Goal: Find contact information

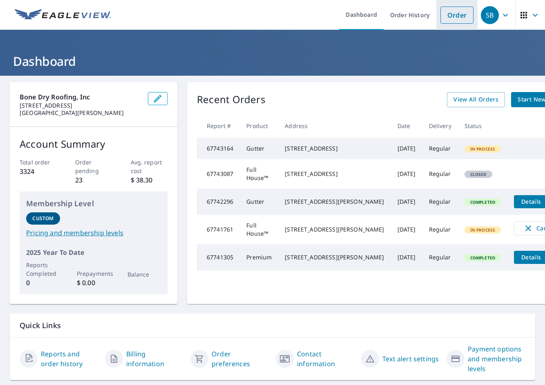
click at [448, 17] on link "Order" at bounding box center [457, 15] width 33 height 17
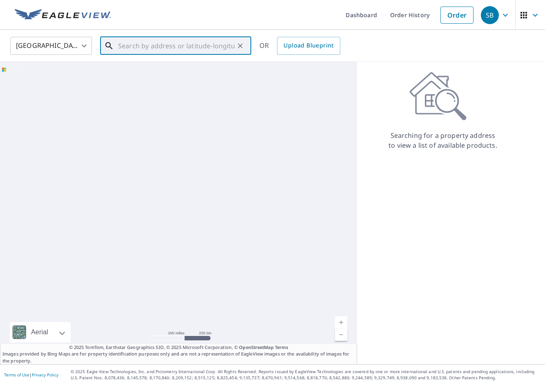
click at [207, 40] on input "text" at bounding box center [176, 45] width 117 height 23
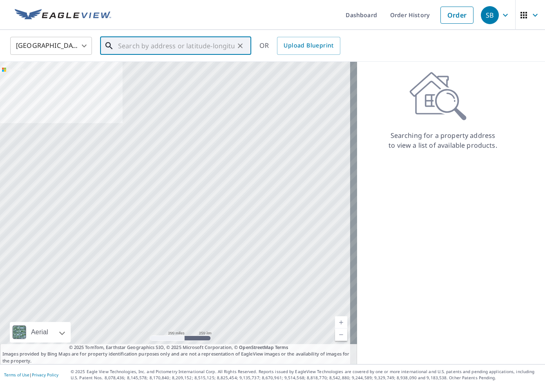
paste input "3140 Portis Ave"
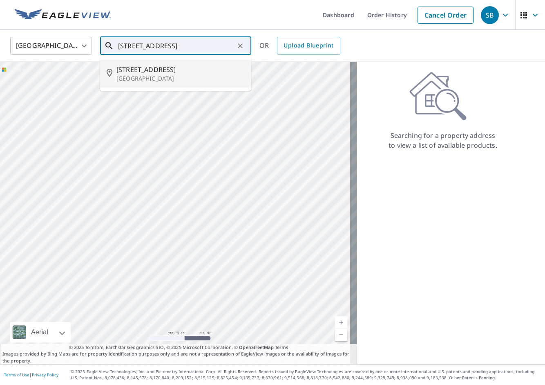
click at [179, 78] on p "Saint Louis, MO 63116" at bounding box center [181, 78] width 128 height 8
type input "3140 Portis Ave Saint Louis, MO 63116"
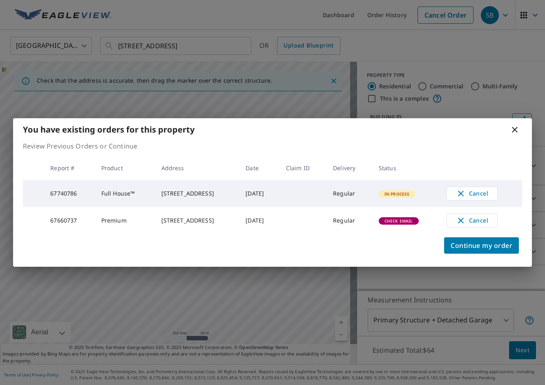
click at [390, 35] on div "You have existing orders for this property Review Previous Orders or Continue R…" at bounding box center [272, 192] width 545 height 385
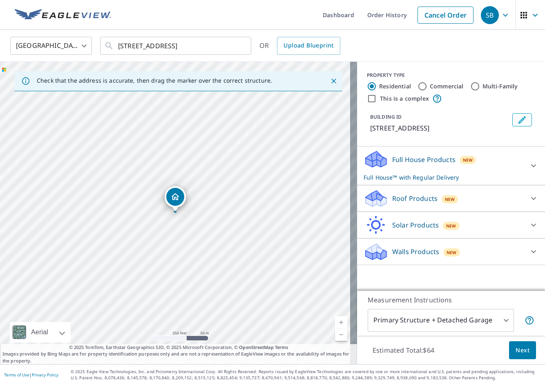
click at [501, 20] on icon "button" at bounding box center [506, 15] width 10 height 10
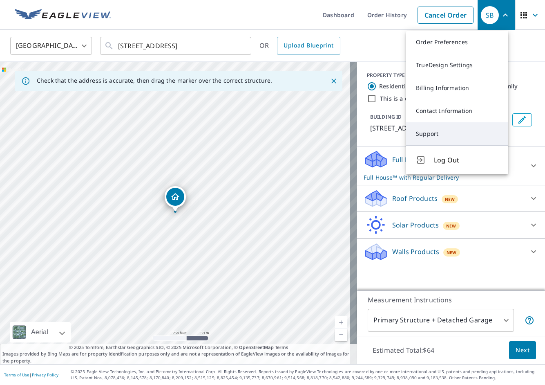
click at [466, 137] on link "Support" at bounding box center [457, 133] width 102 height 23
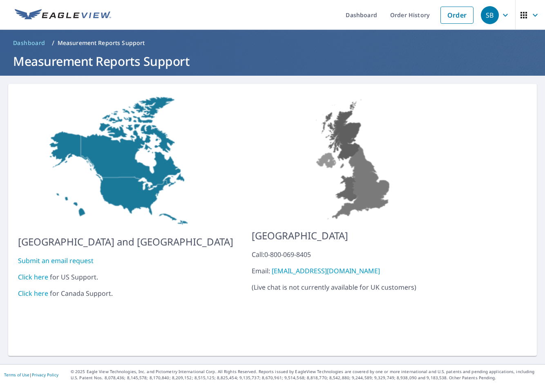
click at [31, 272] on link "Click here" at bounding box center [33, 276] width 30 height 9
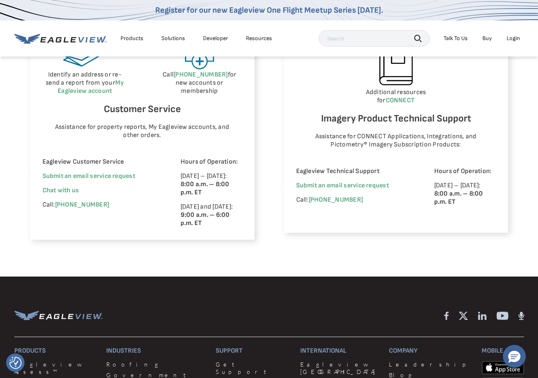
scroll to position [463, 0]
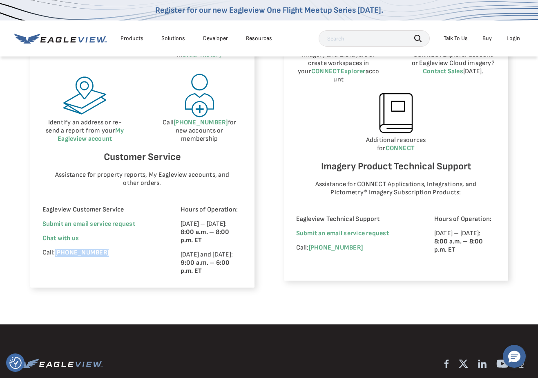
drag, startPoint x: 55, startPoint y: 253, endPoint x: 112, endPoint y: 254, distance: 56.8
click at [112, 254] on p "Call: (866) 659-8439" at bounding box center [101, 253] width 116 height 8
copy p "(866) 659-8439"
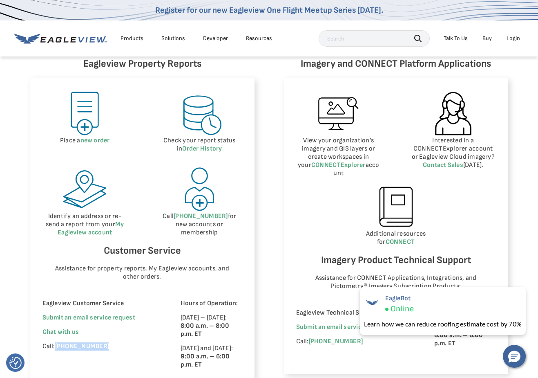
scroll to position [368, 0]
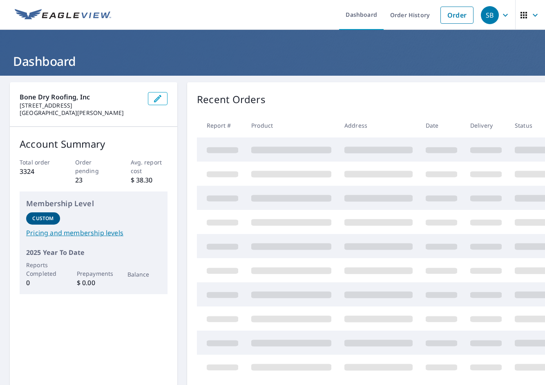
click at [501, 17] on icon "button" at bounding box center [506, 15] width 10 height 10
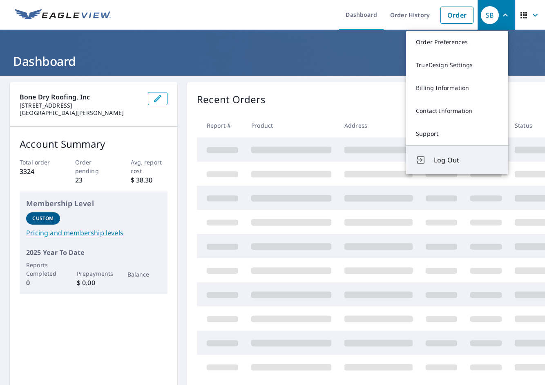
click at [463, 160] on span "Log Out" at bounding box center [466, 160] width 65 height 10
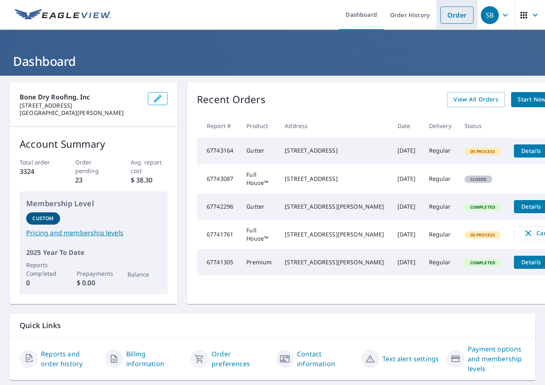
click at [441, 7] on link "Order" at bounding box center [457, 15] width 33 height 17
